Goal: Information Seeking & Learning: Learn about a topic

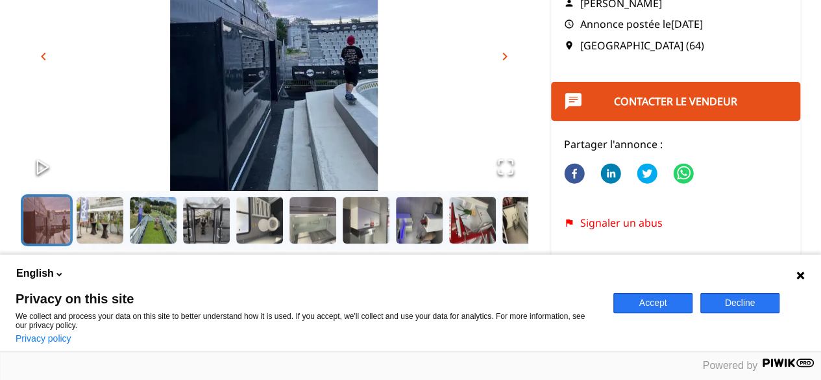
scroll to position [130, 0]
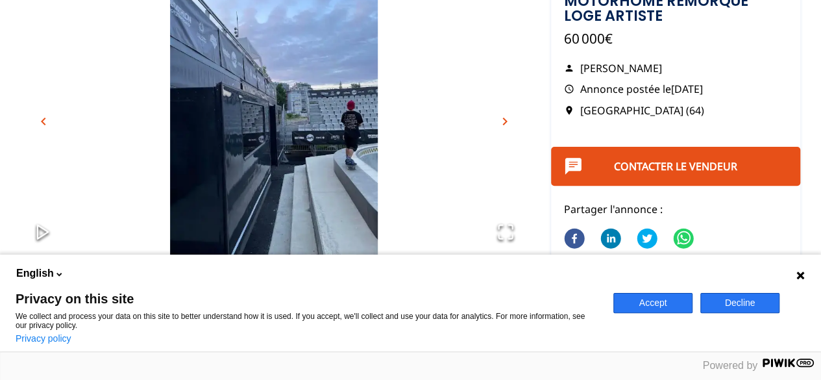
click at [802, 273] on icon at bounding box center [800, 275] width 8 height 8
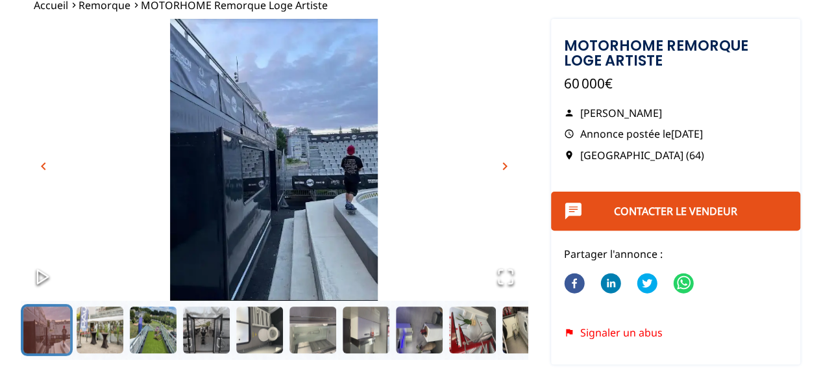
scroll to position [65, 0]
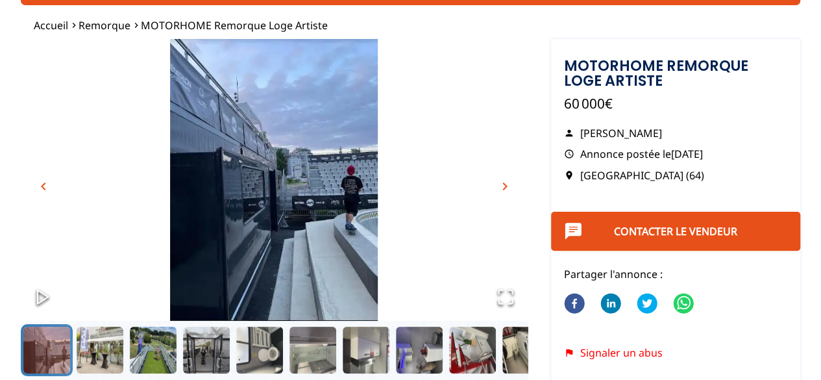
click at [504, 191] on span "chevron_right" at bounding box center [505, 186] width 16 height 16
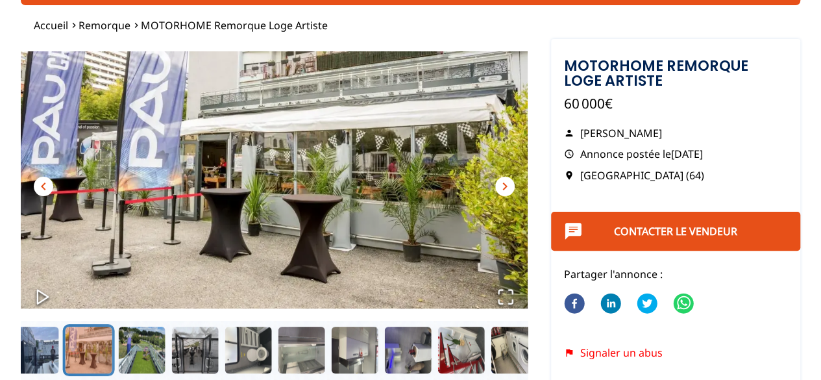
click at [504, 191] on span "chevron_right" at bounding box center [505, 186] width 16 height 16
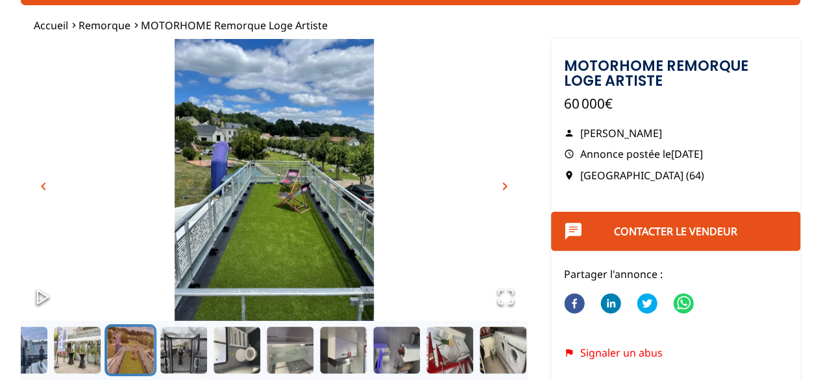
click at [504, 191] on span "chevron_right" at bounding box center [505, 186] width 16 height 16
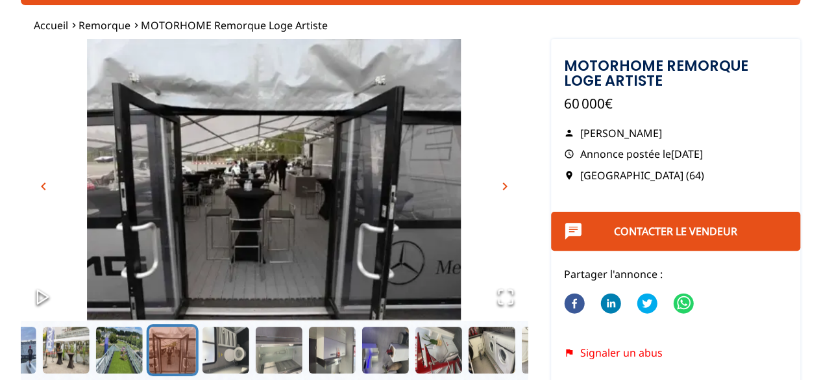
click at [504, 191] on span "chevron_right" at bounding box center [505, 186] width 16 height 16
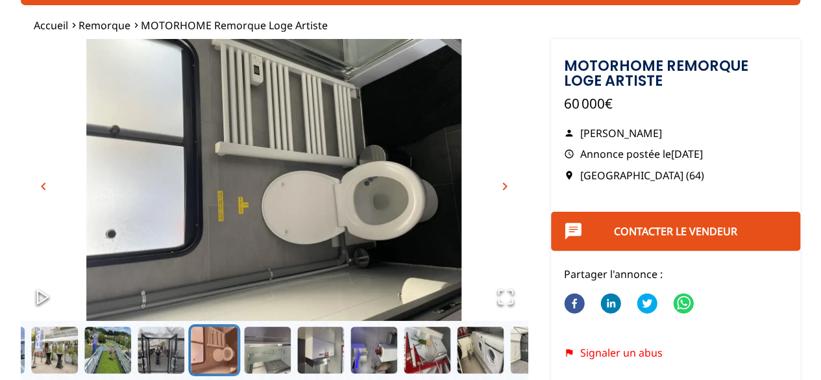
click at [504, 191] on span "chevron_right" at bounding box center [505, 186] width 16 height 16
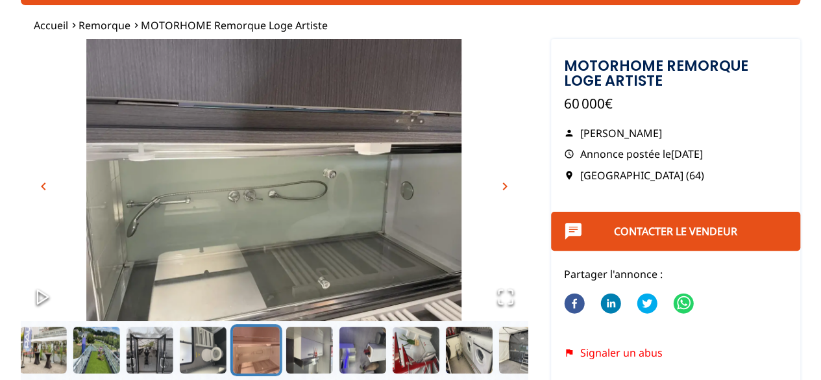
click at [504, 191] on span "chevron_right" at bounding box center [505, 186] width 16 height 16
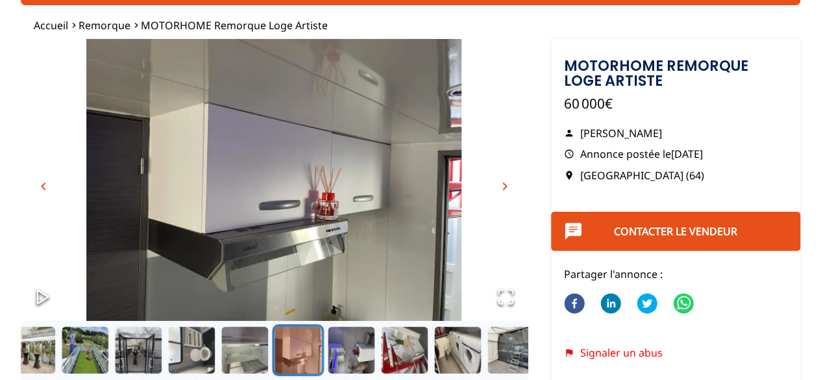
click at [504, 191] on span "chevron_right" at bounding box center [505, 186] width 16 height 16
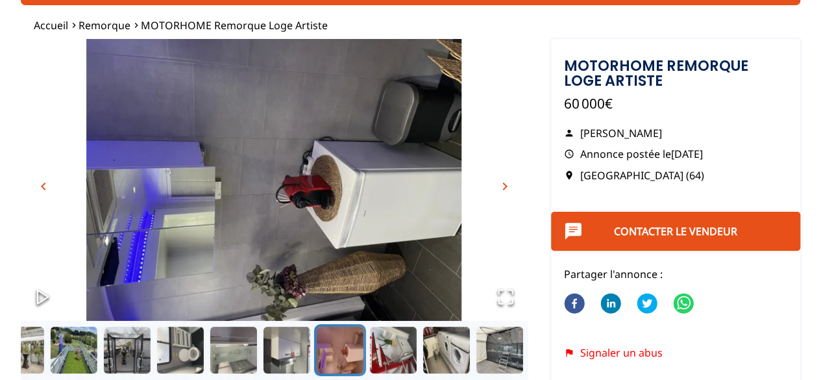
click at [504, 191] on span "chevron_right" at bounding box center [505, 186] width 16 height 16
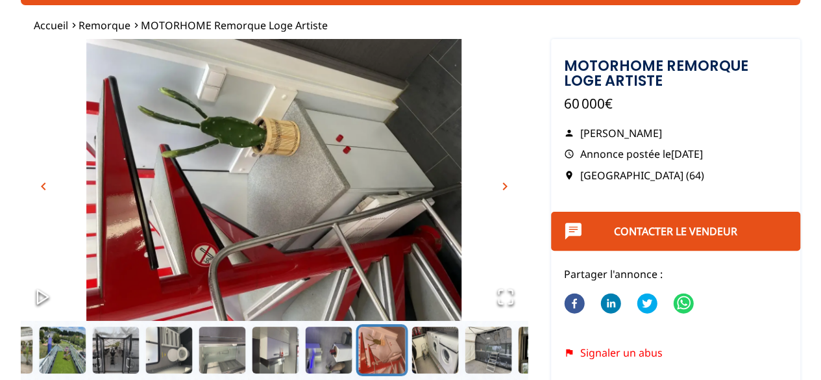
click at [504, 191] on span "chevron_right" at bounding box center [505, 186] width 16 height 16
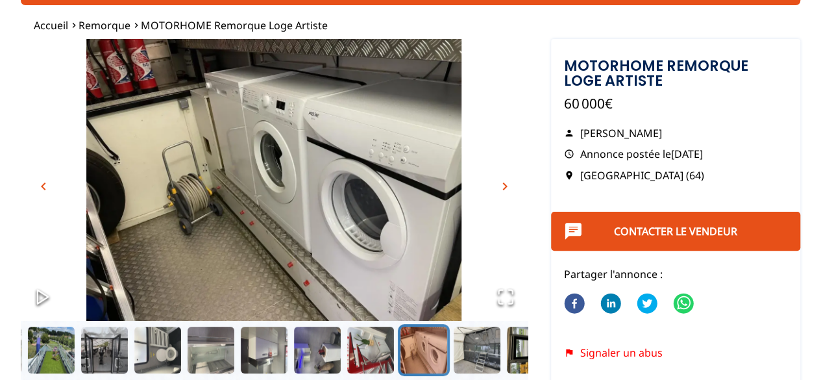
click at [504, 191] on span "chevron_right" at bounding box center [505, 186] width 16 height 16
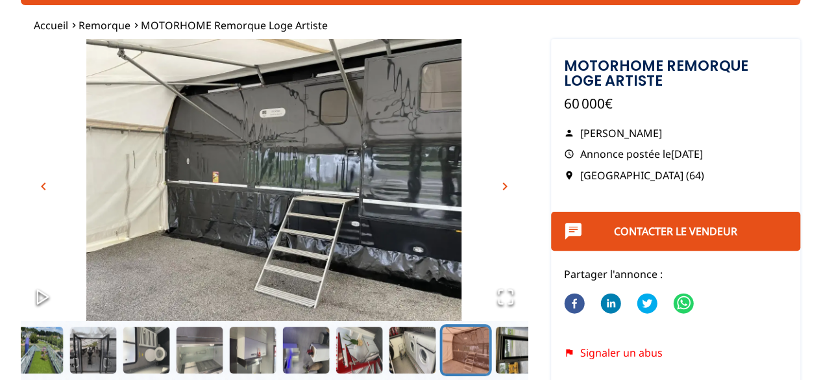
click at [39, 189] on span "chevron_left" at bounding box center [44, 186] width 16 height 16
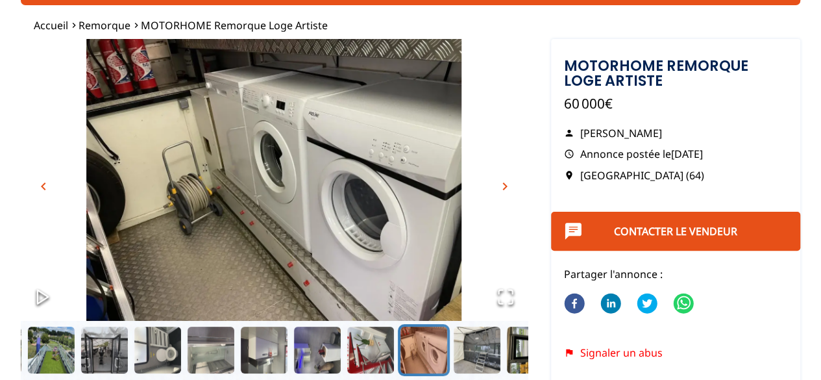
click at [502, 187] on span "chevron_right" at bounding box center [505, 186] width 16 height 16
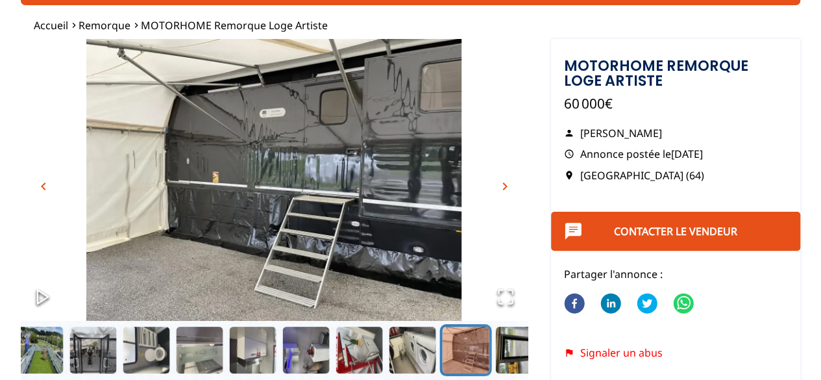
click at [502, 187] on span "chevron_right" at bounding box center [505, 186] width 16 height 16
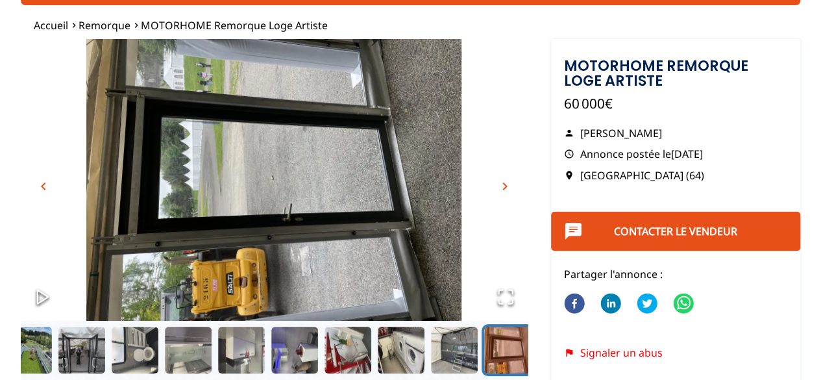
click at [502, 187] on span "chevron_right" at bounding box center [505, 186] width 16 height 16
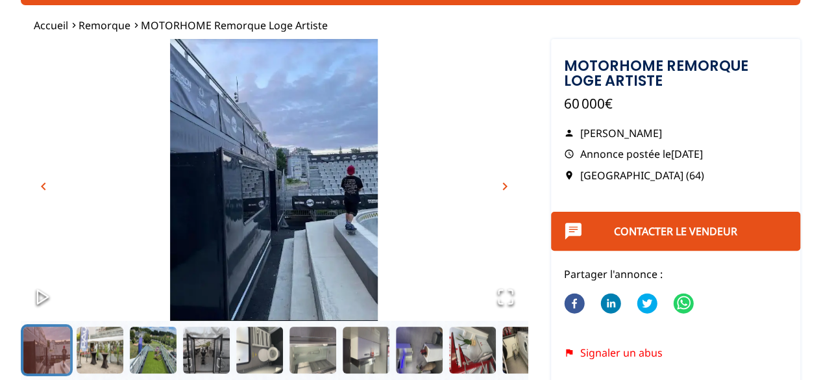
click at [502, 187] on span "chevron_right" at bounding box center [505, 186] width 16 height 16
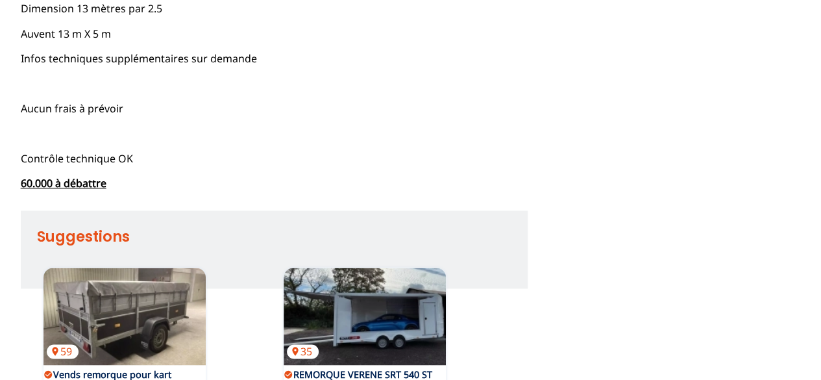
scroll to position [973, 0]
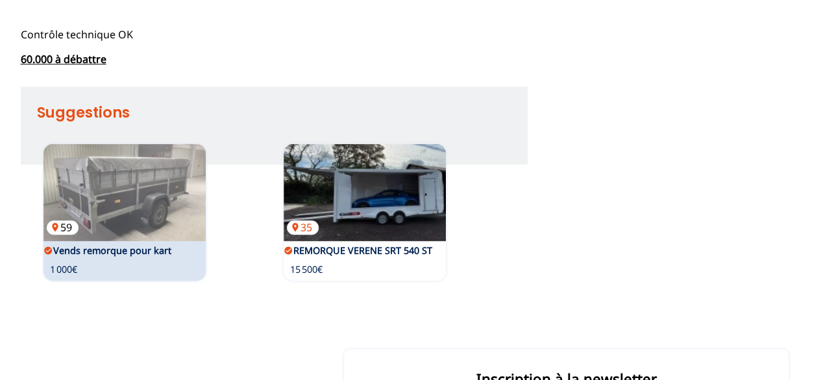
click at [183, 222] on img at bounding box center [124, 191] width 162 height 97
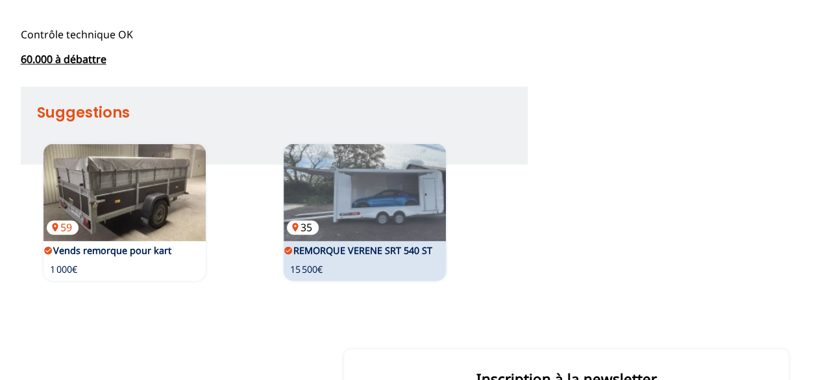
click at [369, 202] on img at bounding box center [365, 191] width 162 height 97
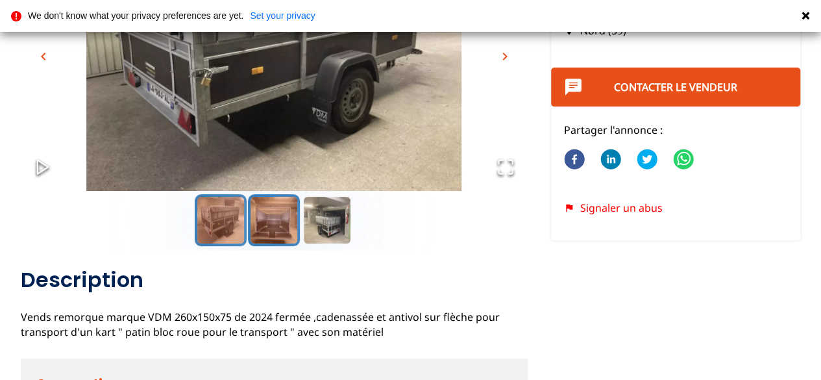
click at [274, 230] on button "Go to Slide 2" at bounding box center [274, 220] width 52 height 52
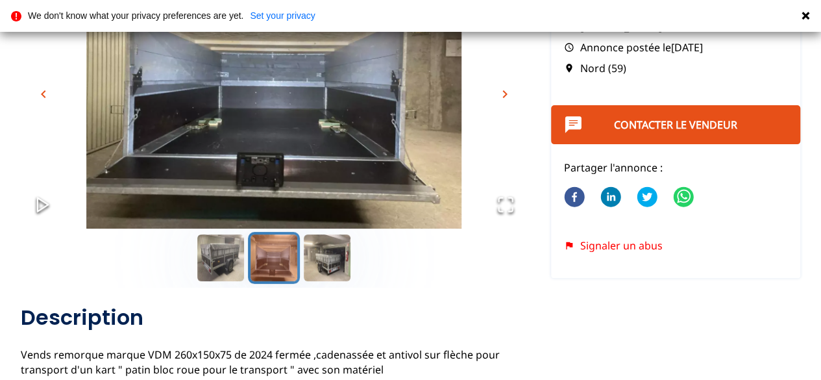
scroll to position [130, 0]
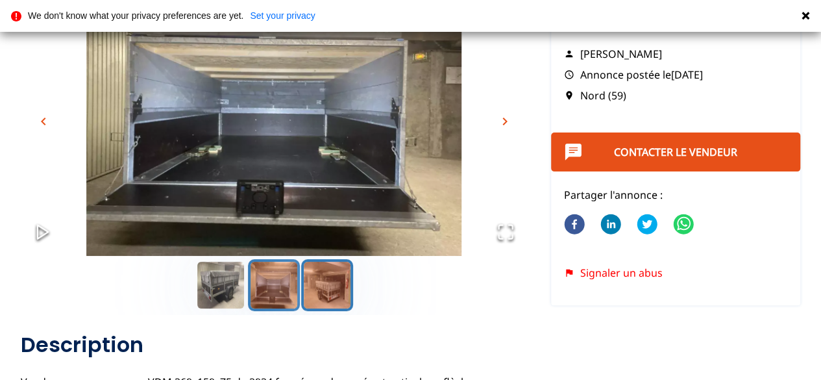
click at [306, 273] on button "Go to Slide 3" at bounding box center [327, 285] width 52 height 52
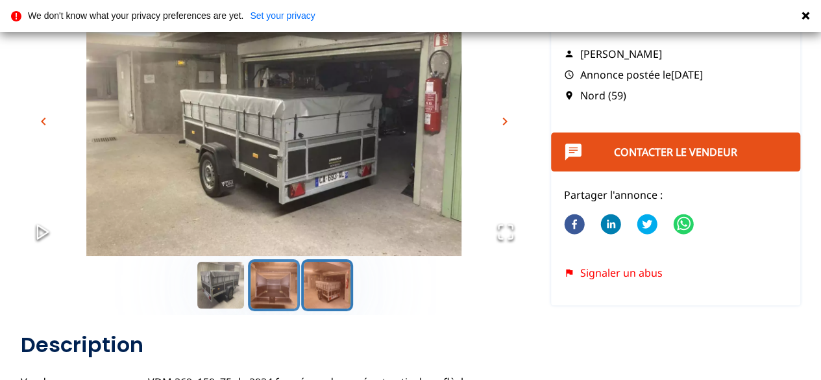
click at [280, 275] on button "Go to Slide 2" at bounding box center [274, 285] width 52 height 52
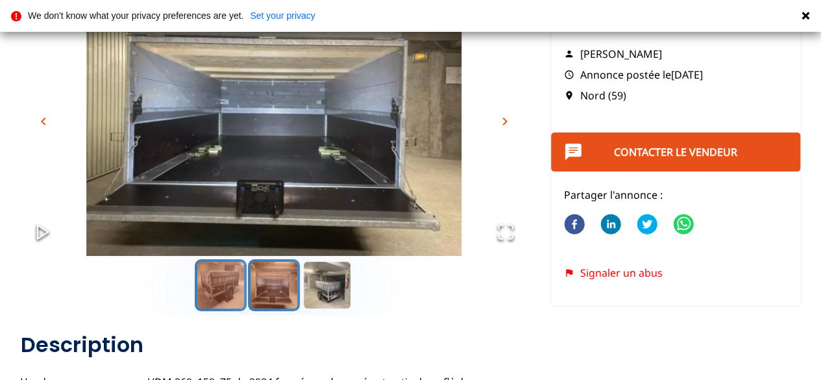
click at [226, 276] on button "Go to Slide 1" at bounding box center [221, 285] width 52 height 52
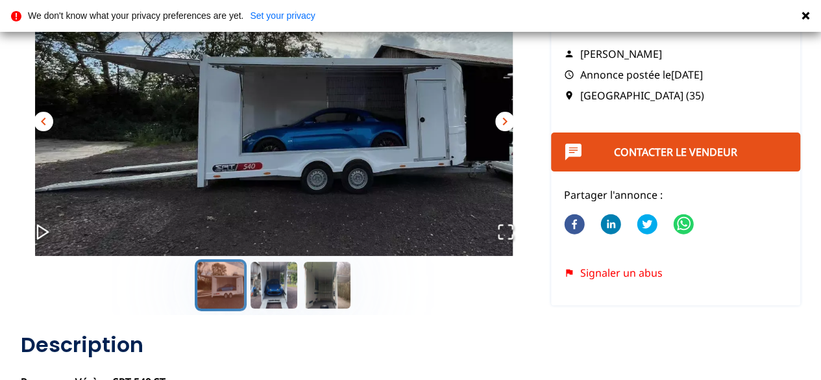
scroll to position [65, 0]
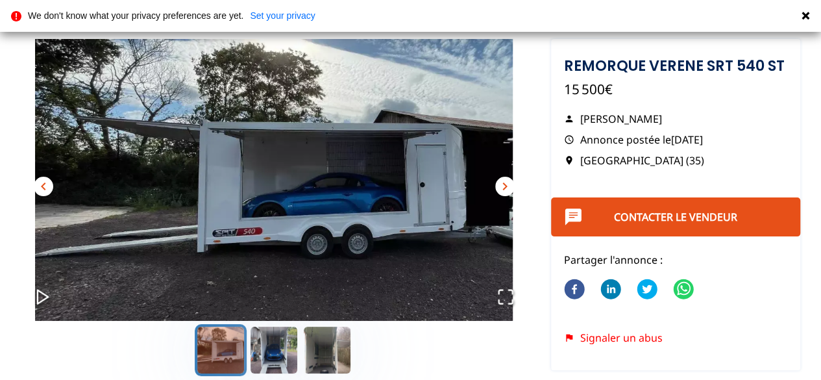
click at [519, 187] on img "Go to Slide 1" at bounding box center [274, 180] width 507 height 282
click at [515, 189] on div "chevron_left chevron_right" at bounding box center [274, 180] width 507 height 282
click at [504, 188] on span "chevron_right" at bounding box center [505, 186] width 16 height 16
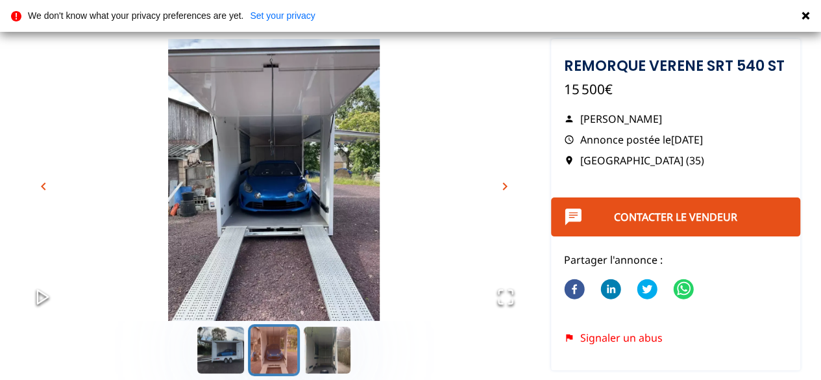
click at [504, 188] on span "chevron_right" at bounding box center [505, 186] width 16 height 16
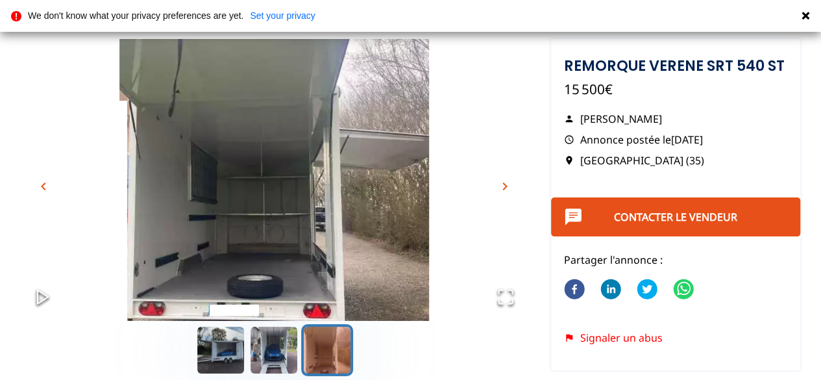
click at [504, 188] on span "chevron_right" at bounding box center [505, 186] width 16 height 16
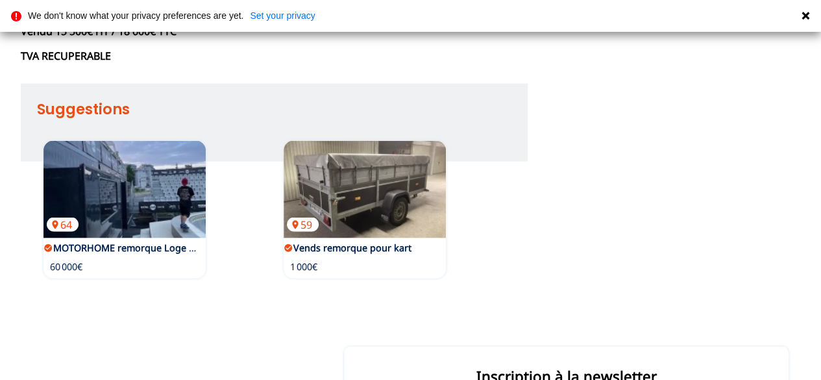
scroll to position [1233, 0]
